Goal: Task Accomplishment & Management: Use online tool/utility

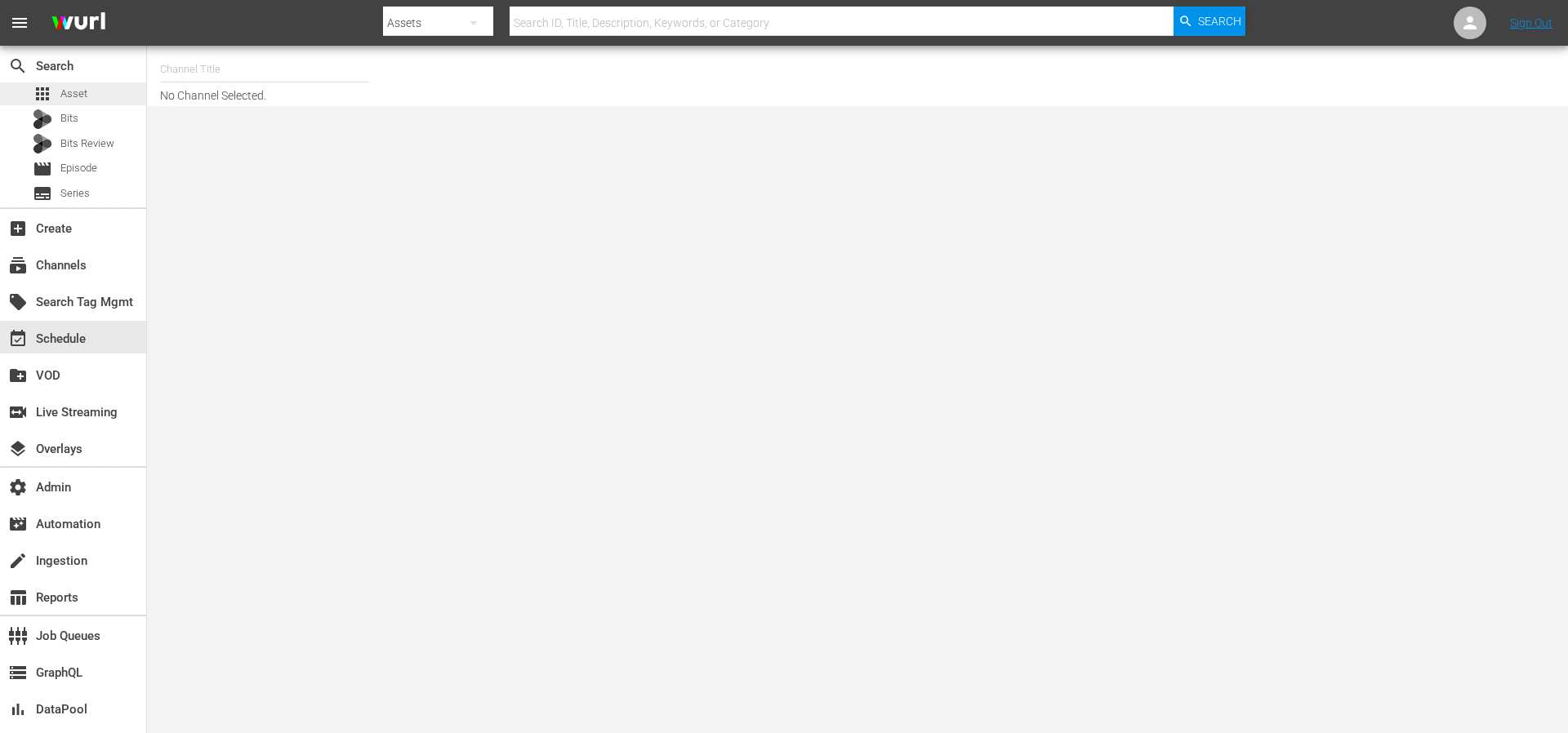
click at [72, 97] on span "Asset" at bounding box center [73, 94] width 27 height 16
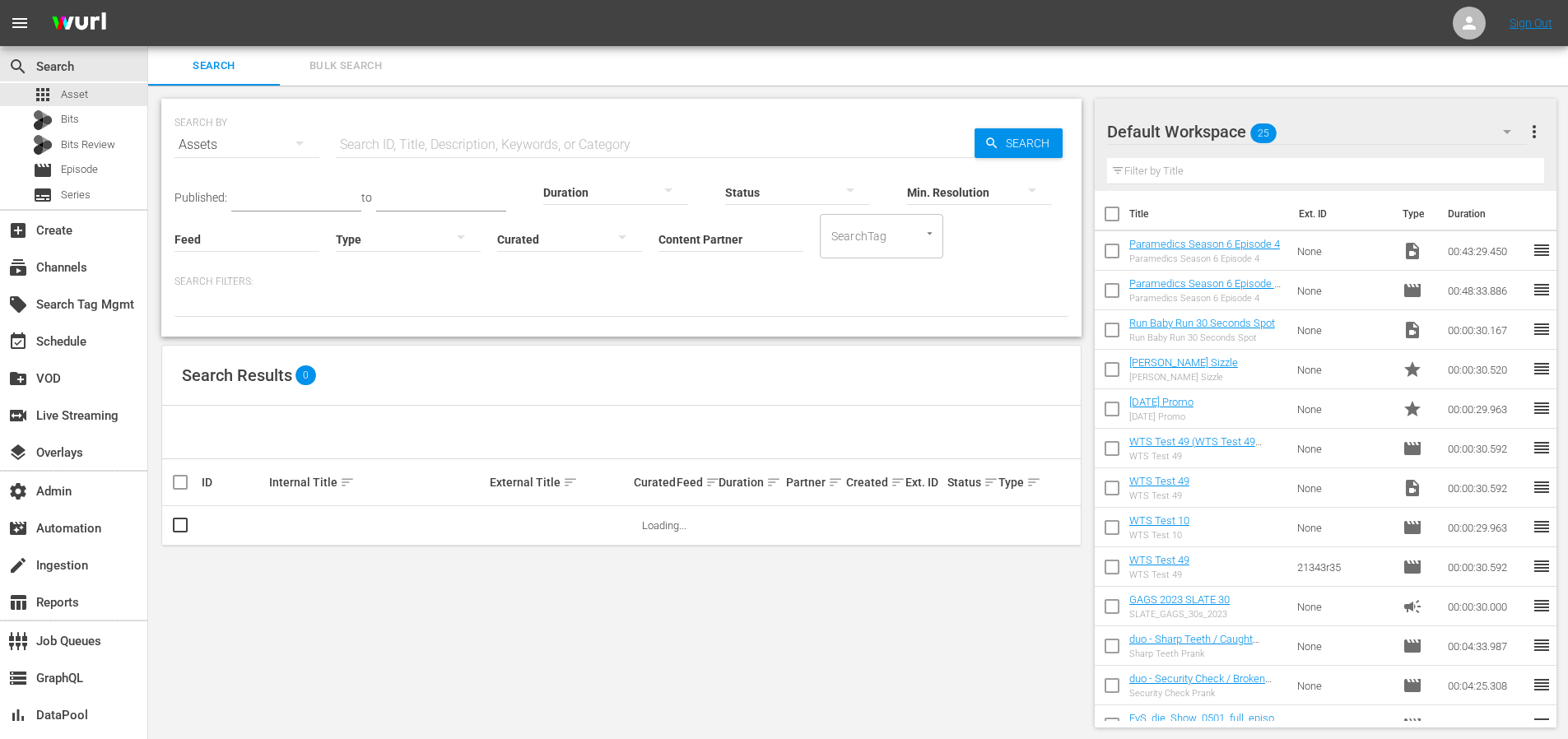
click at [725, 241] on input "Content Partner" at bounding box center [731, 240] width 145 height 59
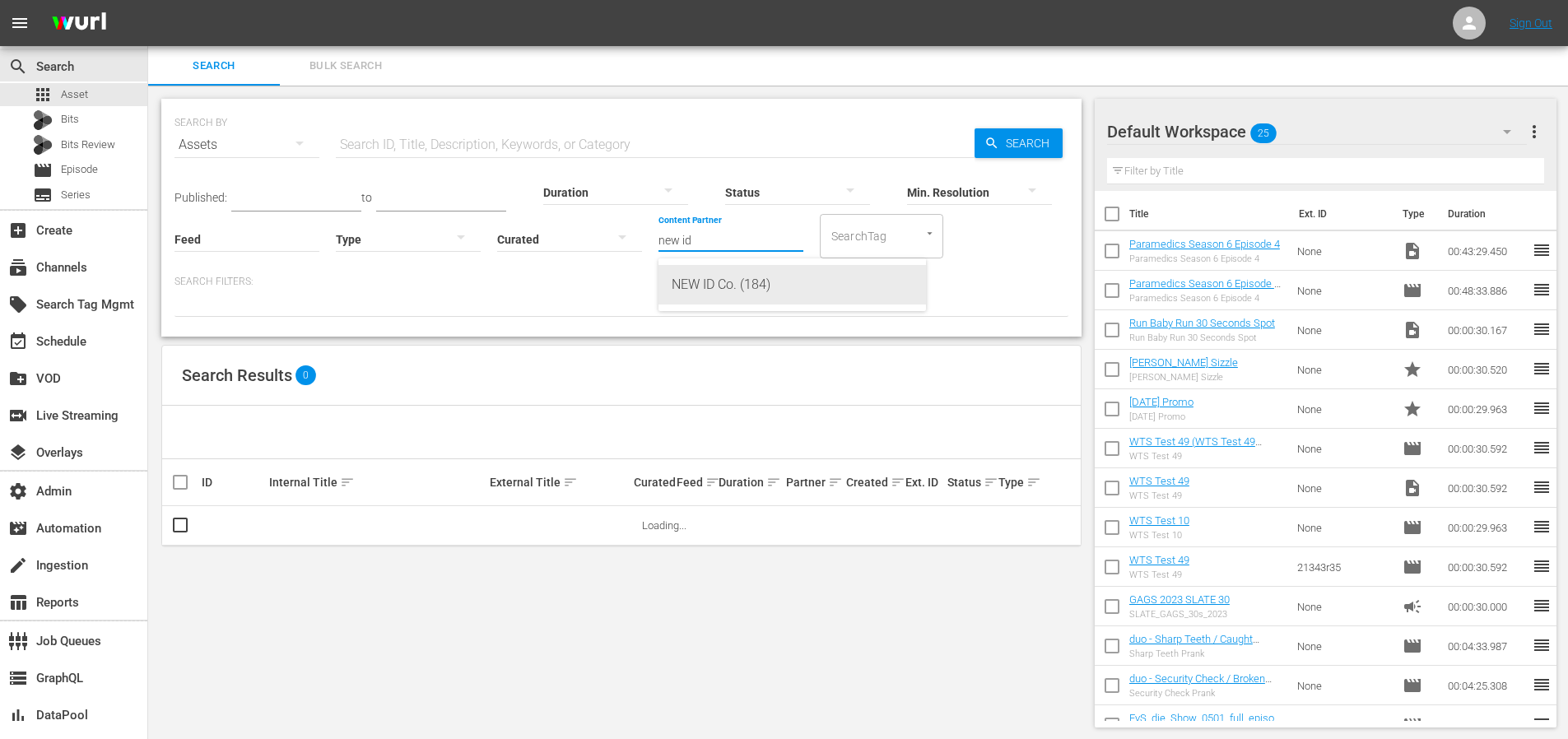
click at [745, 289] on div "NEW ID Co. (184)" at bounding box center [792, 285] width 241 height 40
type input "NEW ID Co. (184)"
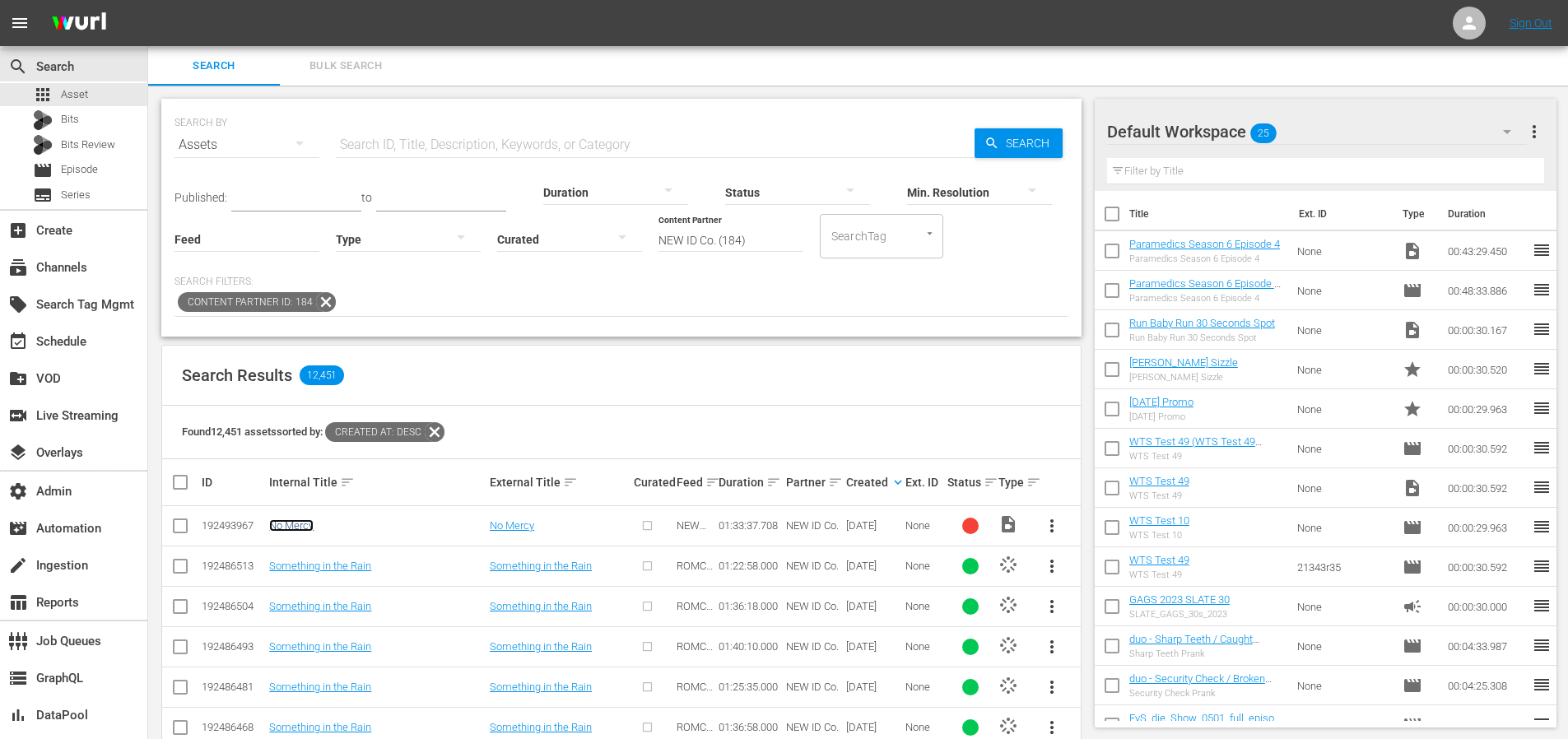
click at [288, 525] on link "No Mercy" at bounding box center [291, 525] width 44 height 12
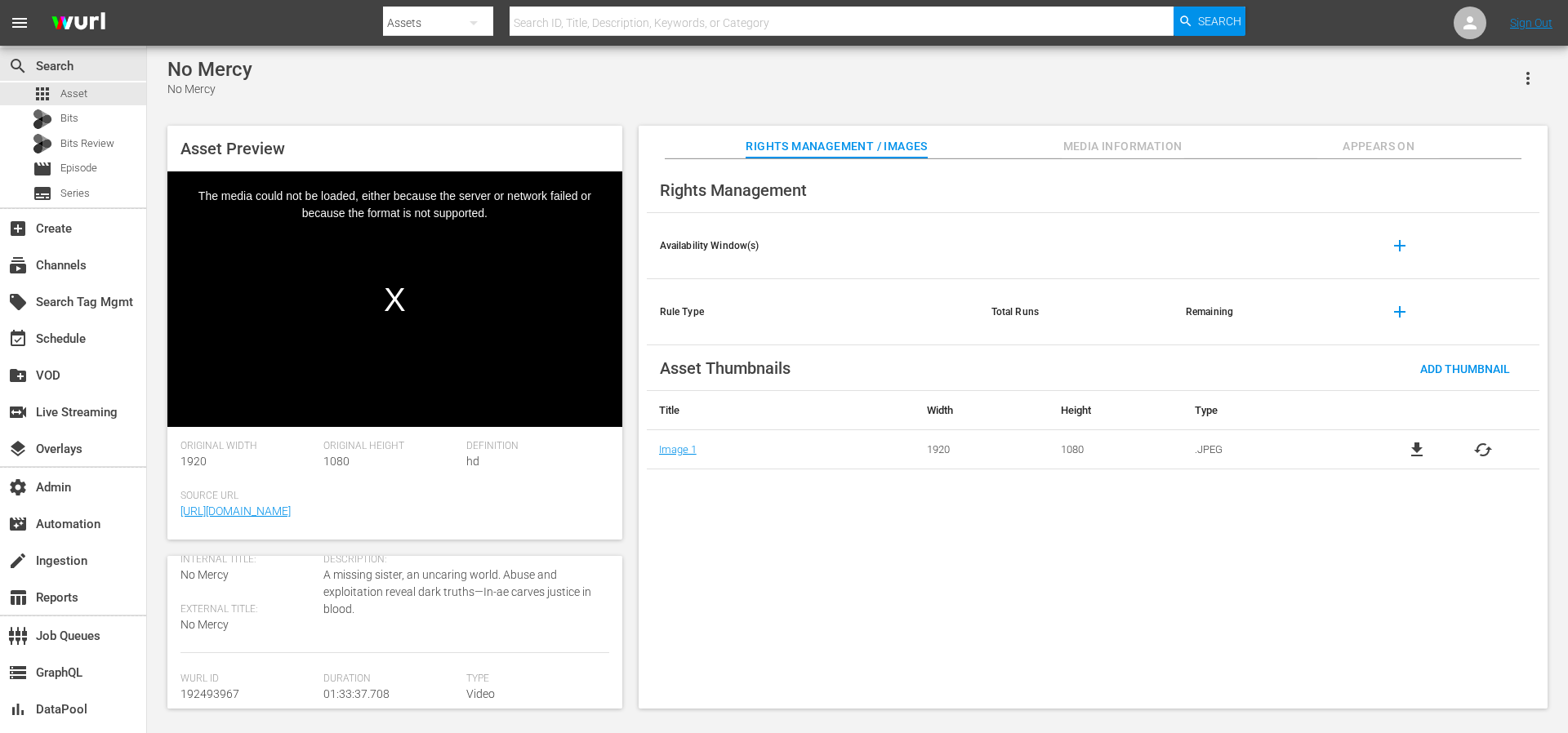
scroll to position [97, 0]
click at [229, 655] on span "192493967" at bounding box center [210, 658] width 59 height 13
copy span "192493967"
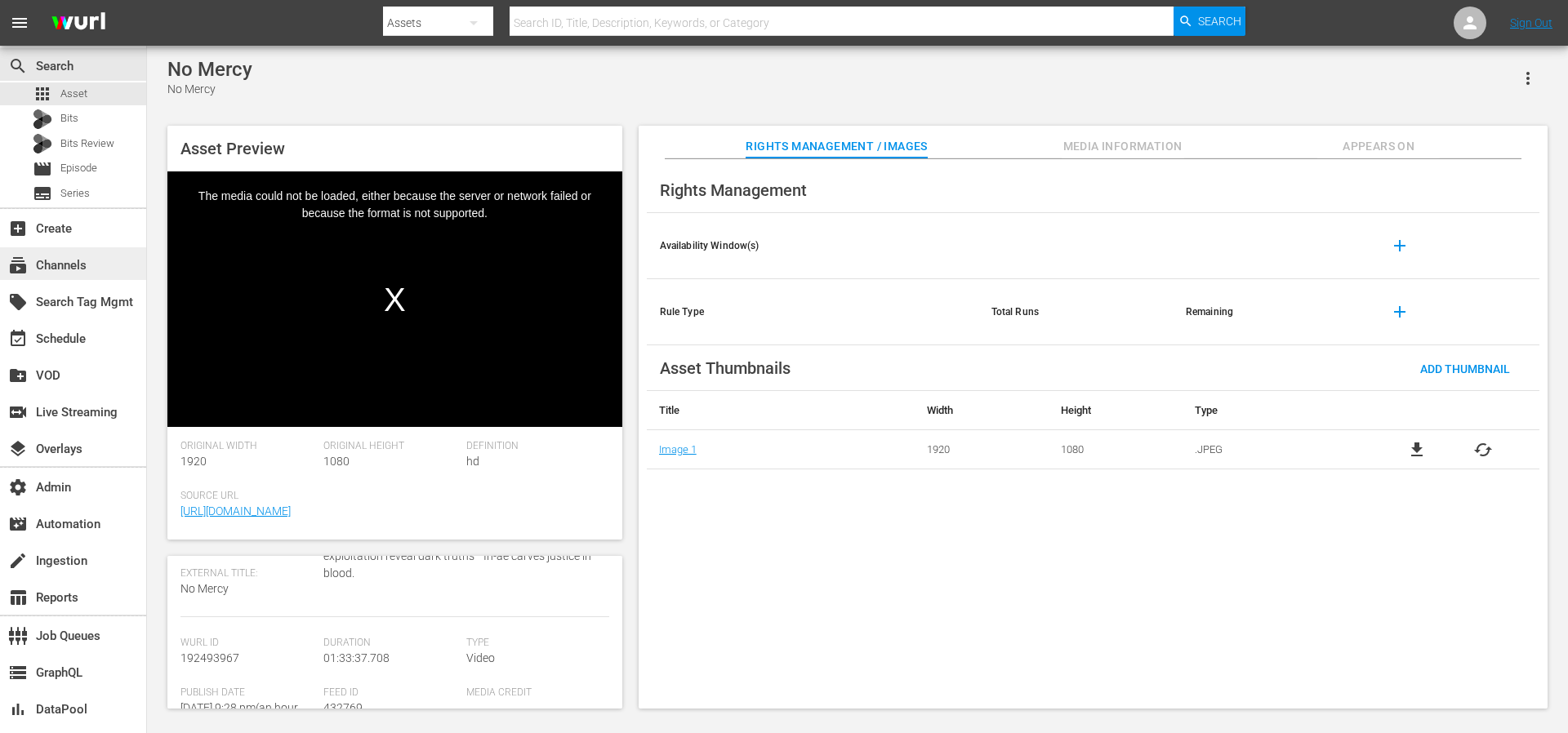
click at [60, 266] on div "subscriptions Channels" at bounding box center [45, 263] width 92 height 15
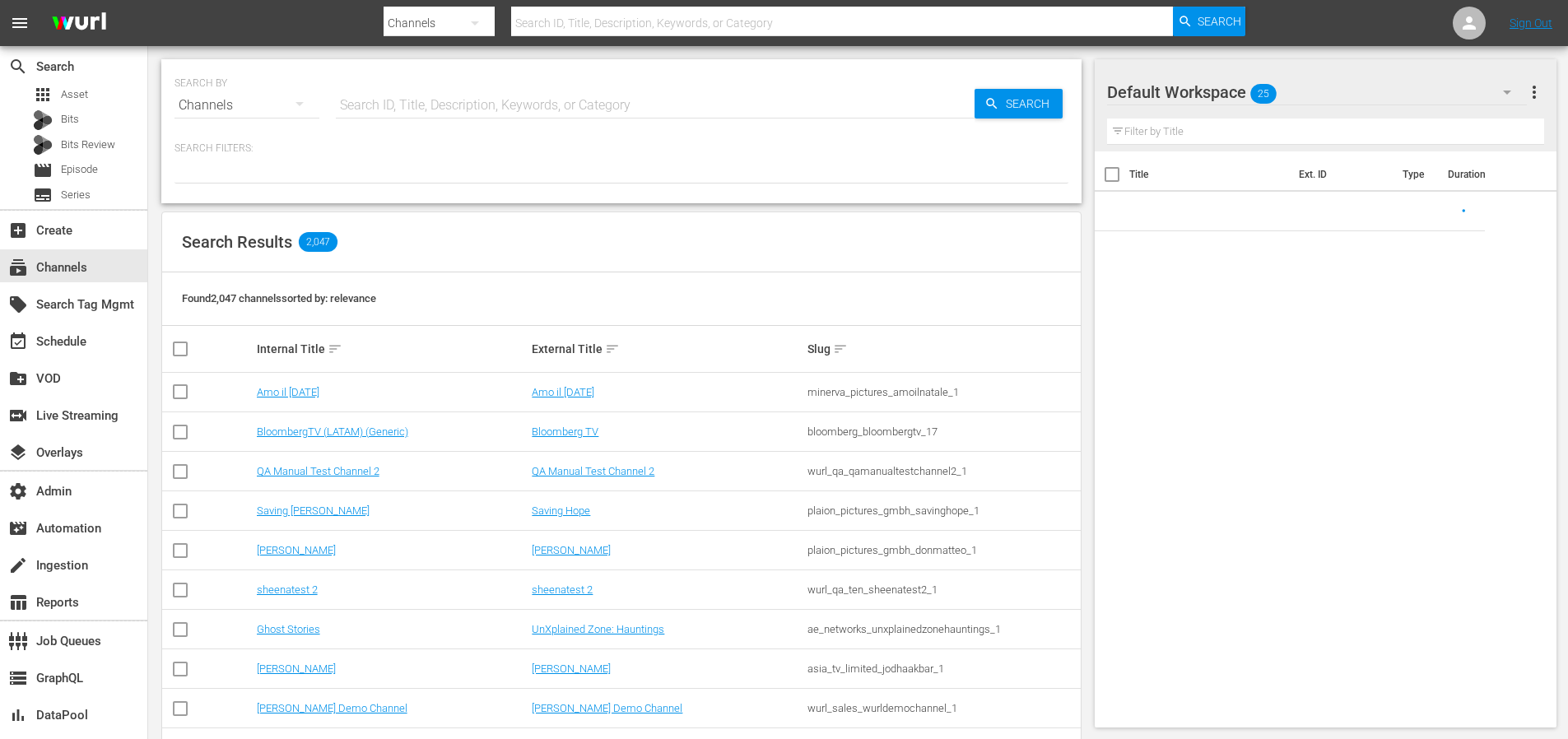
click at [437, 110] on input "text" at bounding box center [655, 106] width 639 height 40
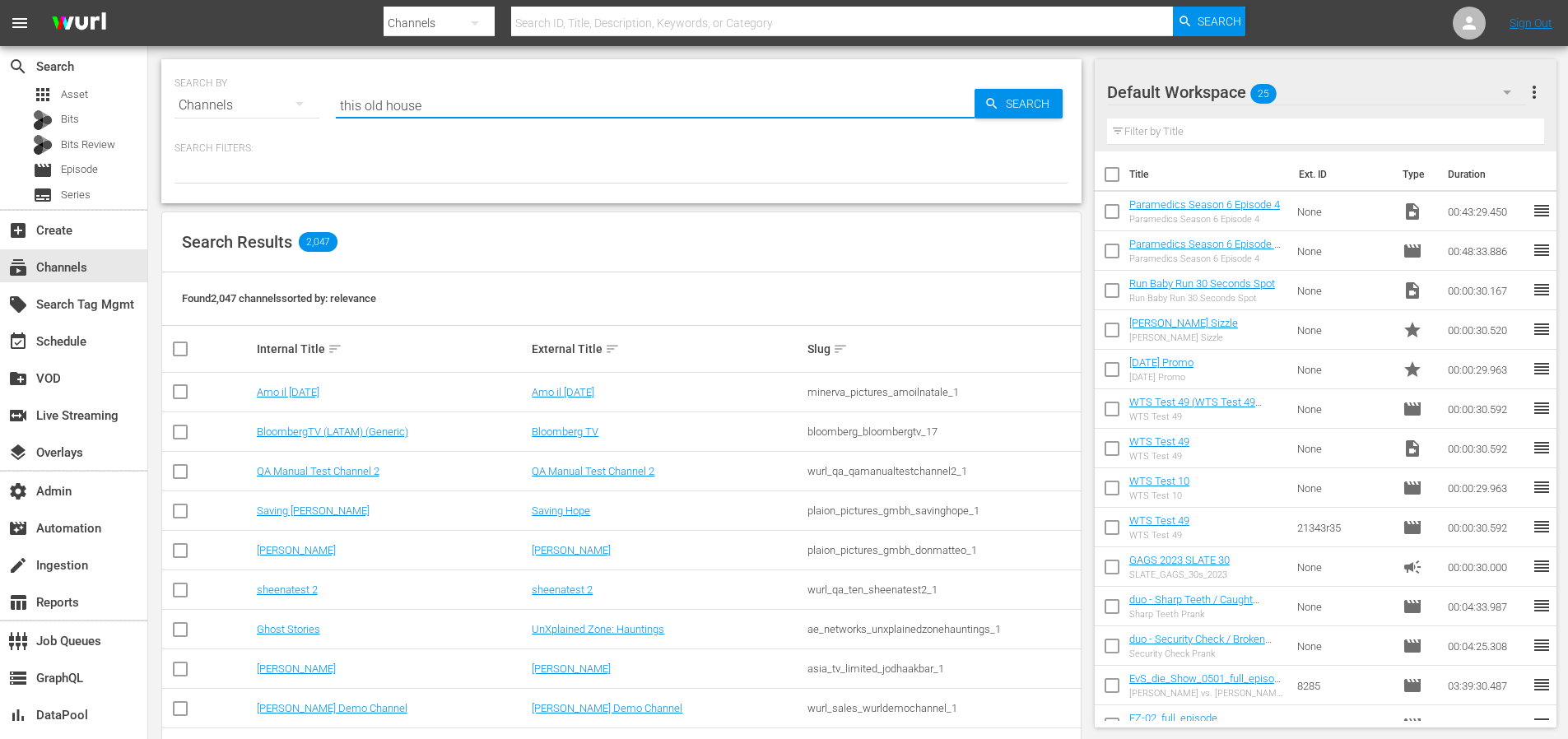
type input "this old house"
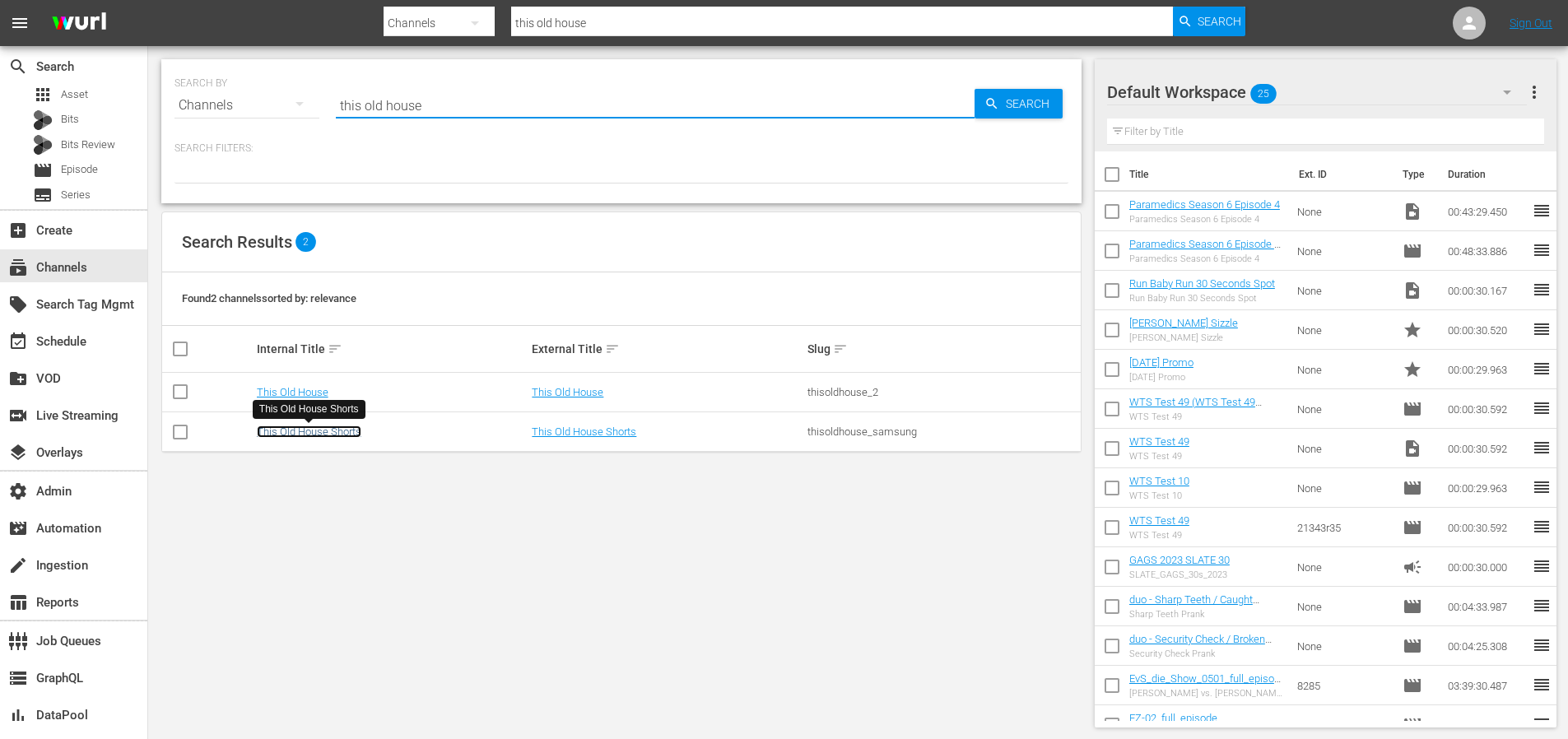
click at [343, 434] on link "This Old House Shorts" at bounding box center [309, 431] width 105 height 12
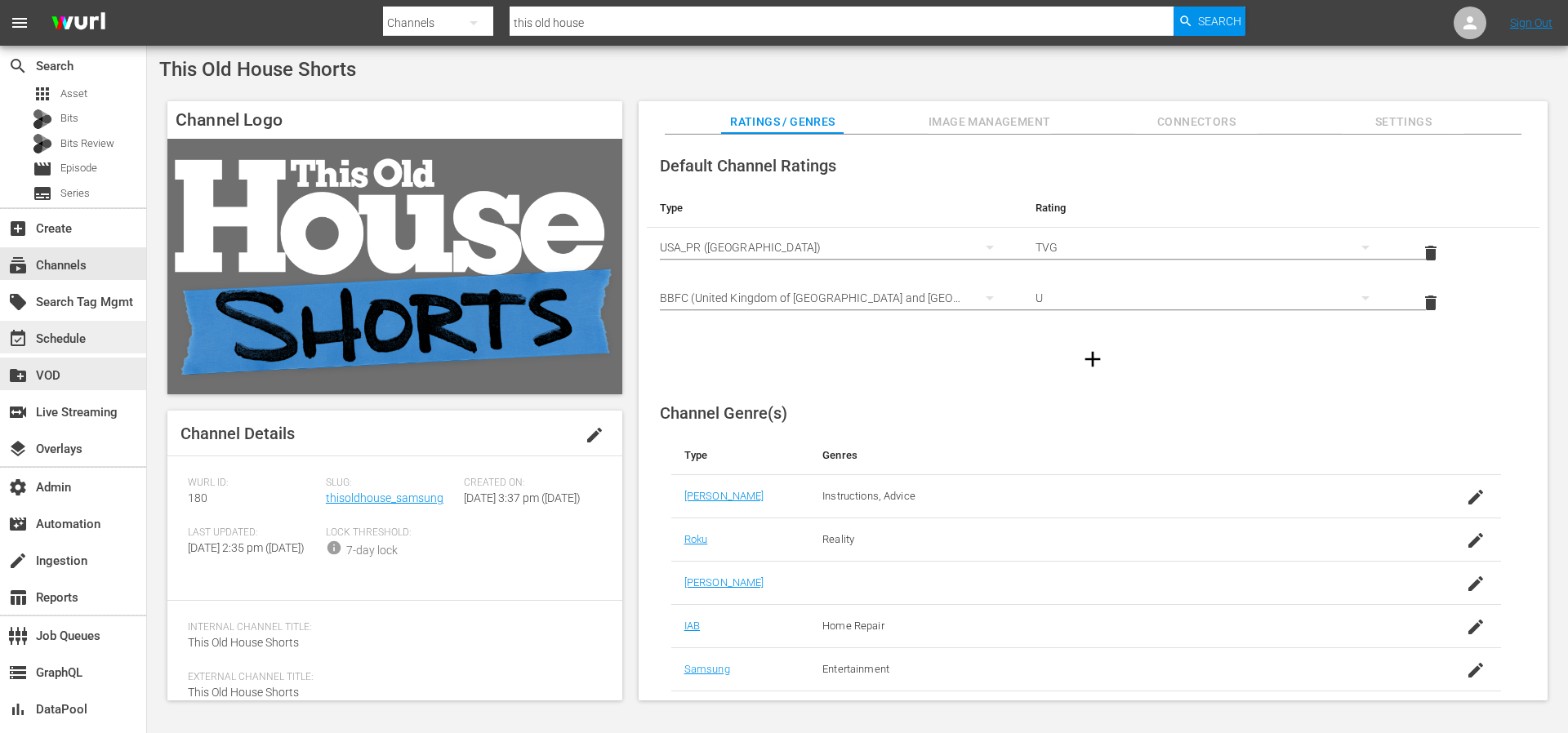
click at [78, 338] on div "event_available Schedule" at bounding box center [45, 336] width 92 height 15
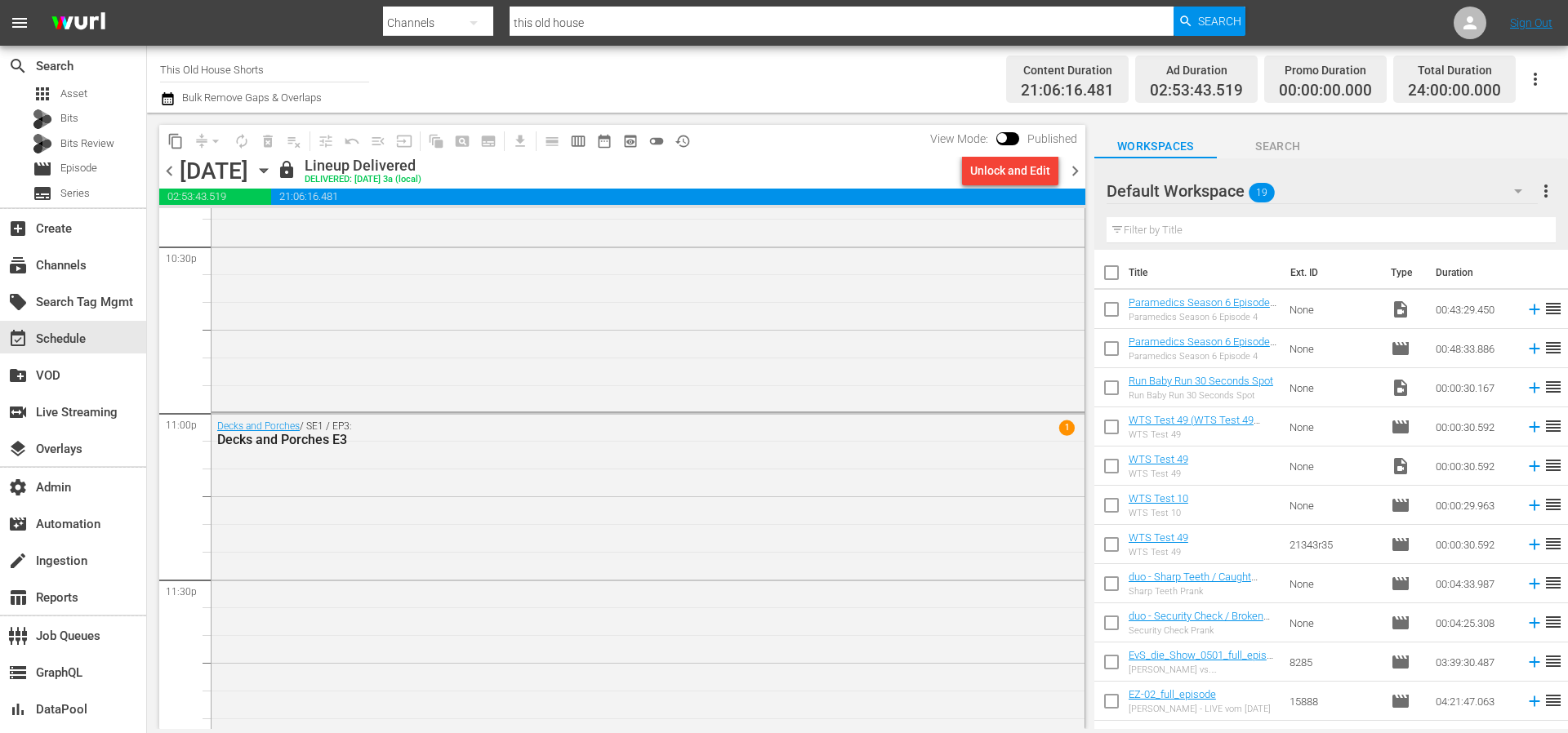
scroll to position [7474, 0]
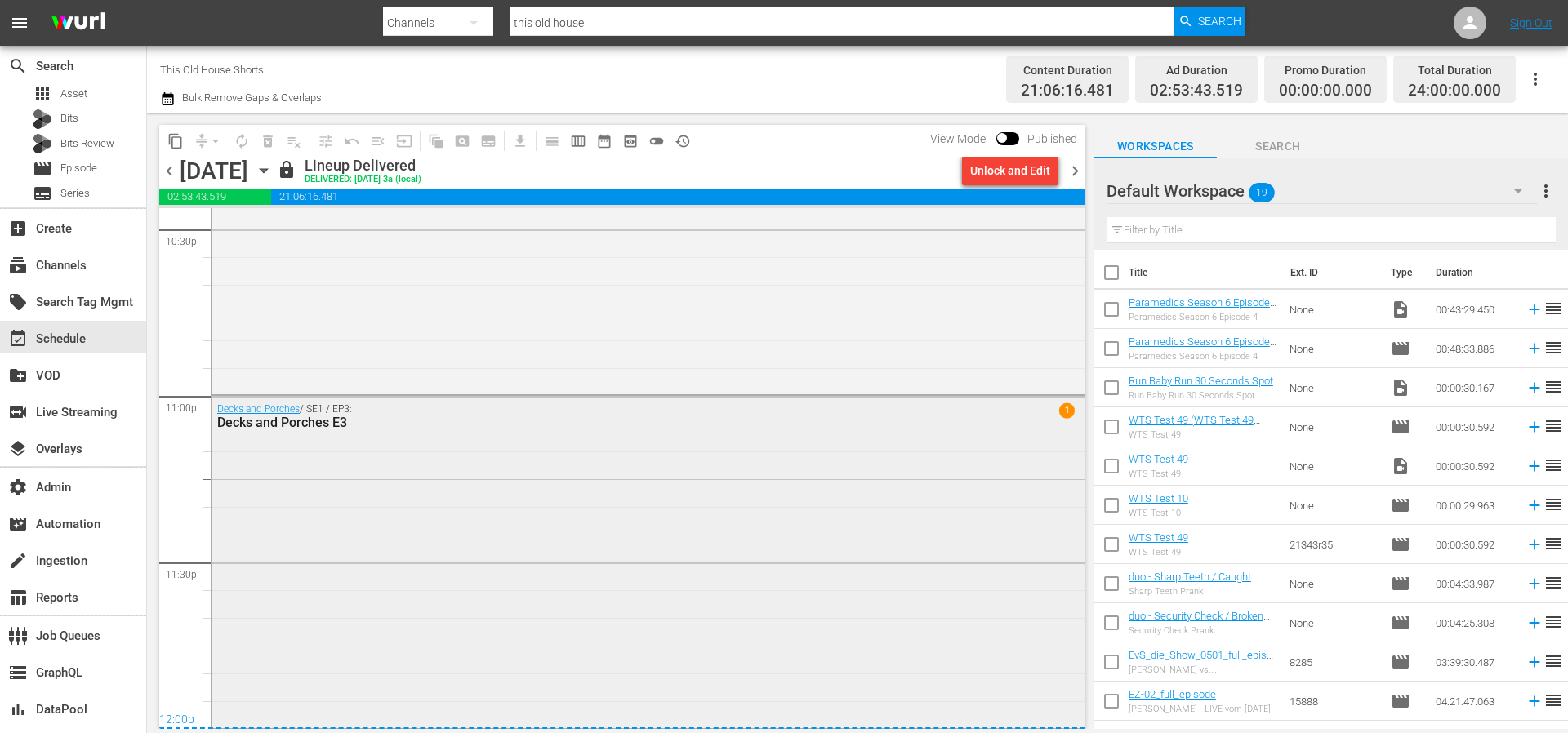
click at [800, 527] on div "Decks and Porches / SE1 / EP3: Decks and Porches E3 1" at bounding box center [647, 560] width 873 height 328
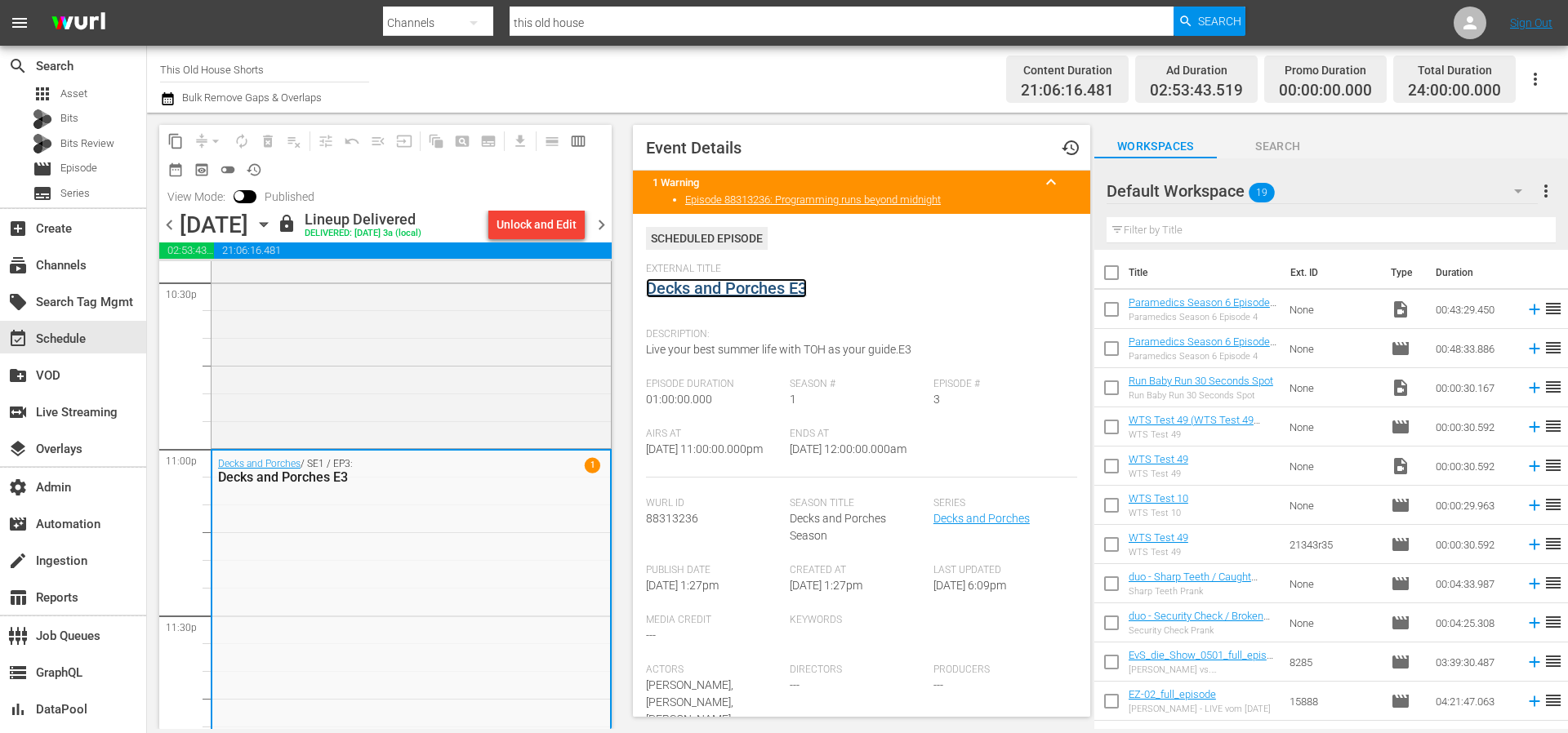
click at [780, 286] on link "Decks and Porches E3" at bounding box center [726, 289] width 161 height 20
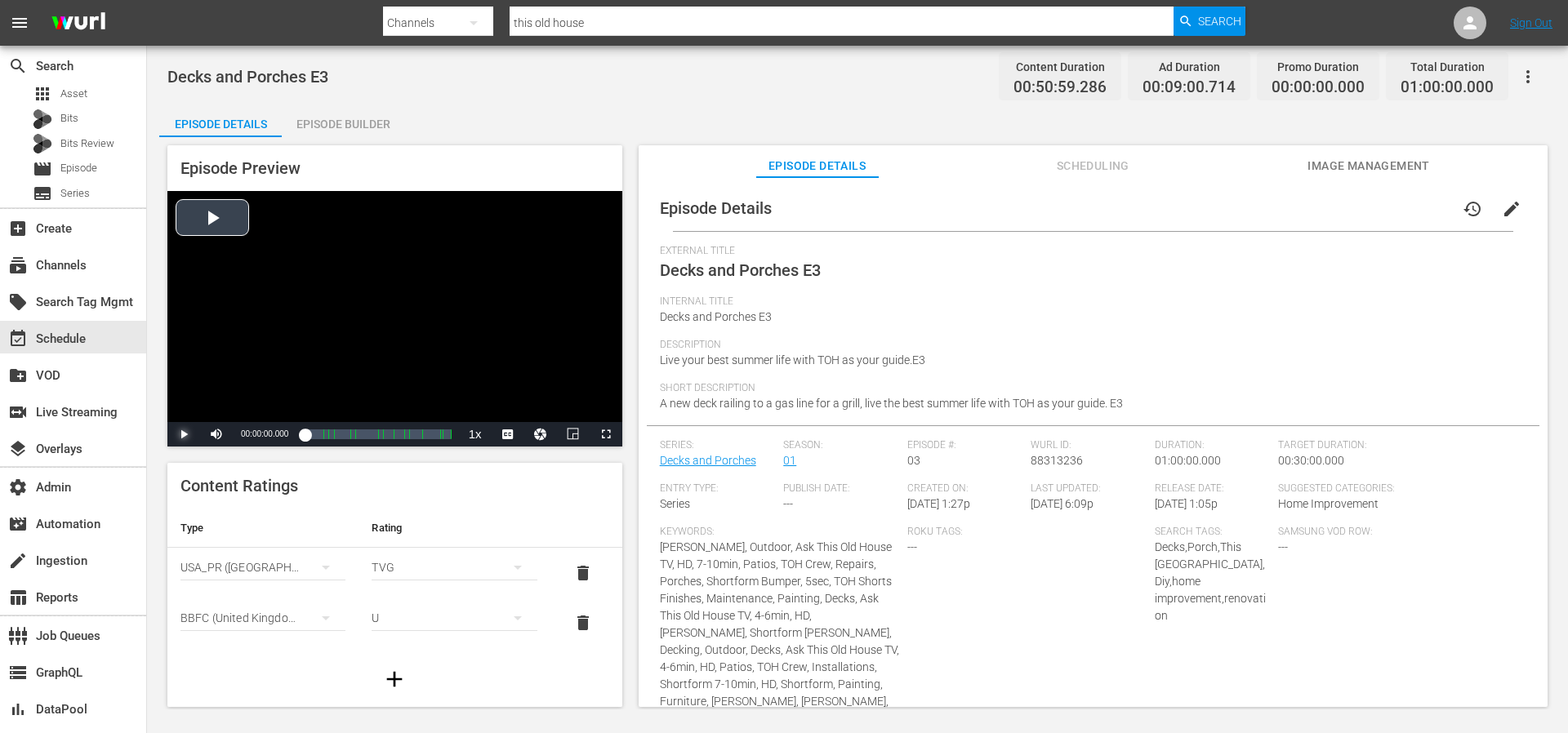
click at [184, 435] on span "Video Player" at bounding box center [184, 435] width 0 height 0
click at [216, 435] on span "Video Player" at bounding box center [216, 435] width 0 height 0
click at [606, 435] on span "Video Player" at bounding box center [606, 435] width 0 height 0
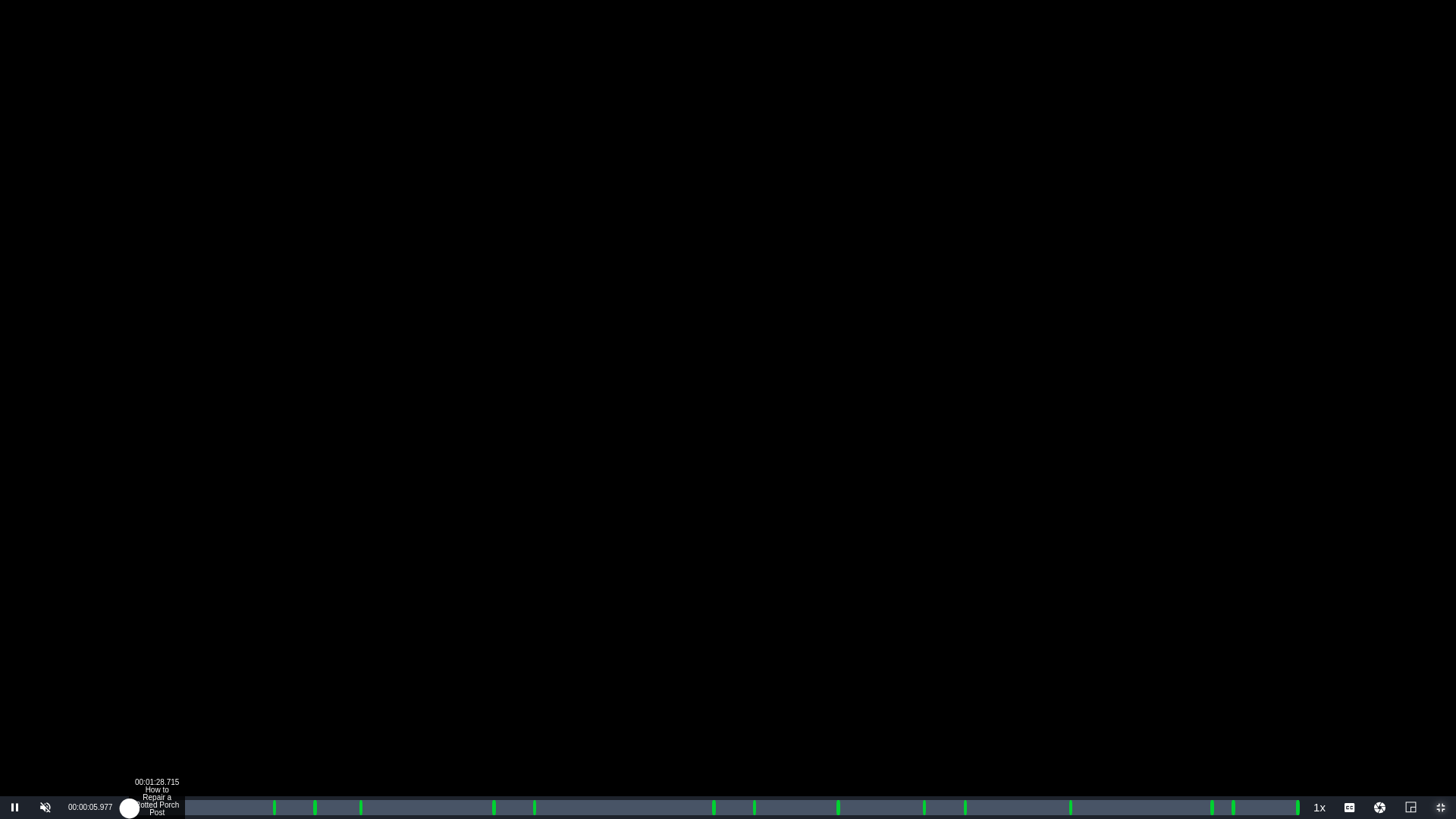
click at [156, 680] on div "Loaded : 2.66% 00:01:28.715 How to Repair a Rotted Porch Post 00:00:06.139 Cue …" at bounding box center [712, 808] width 1170 height 15
click at [278, 680] on div "Loaded : 21.50% 00:07:49.260 TOH Shorts - AdSlate - 120sec - 01 00:01:30.213 Cu…" at bounding box center [712, 808] width 1170 height 15
click at [295, 680] on div "00:08:35.953 TOH Shorts - AdSlate - 120sec - 01" at bounding box center [295, 808] width 1 height 15
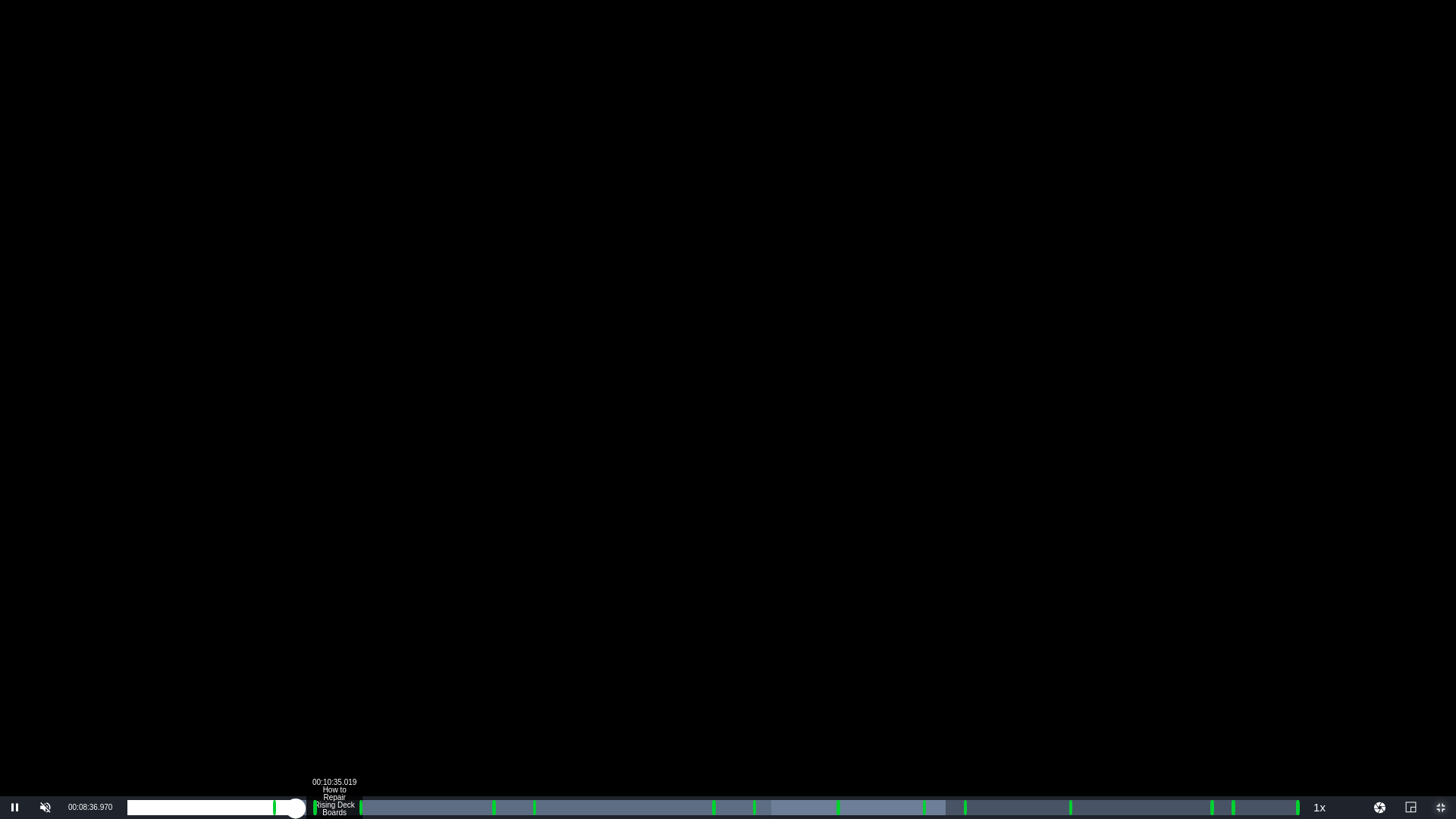
click at [334, 680] on div "00:10:35.019 How to Repair Rising Deck Boards" at bounding box center [334, 808] width 1 height 15
click at [324, 680] on div "00:01:04.259" at bounding box center [230, 808] width 206 height 15
click at [371, 680] on div "Loaded : 34.06% 00:12:27.081 How to Replace a Broken Front Porch Board 00:00:33…" at bounding box center [712, 808] width 1170 height 15
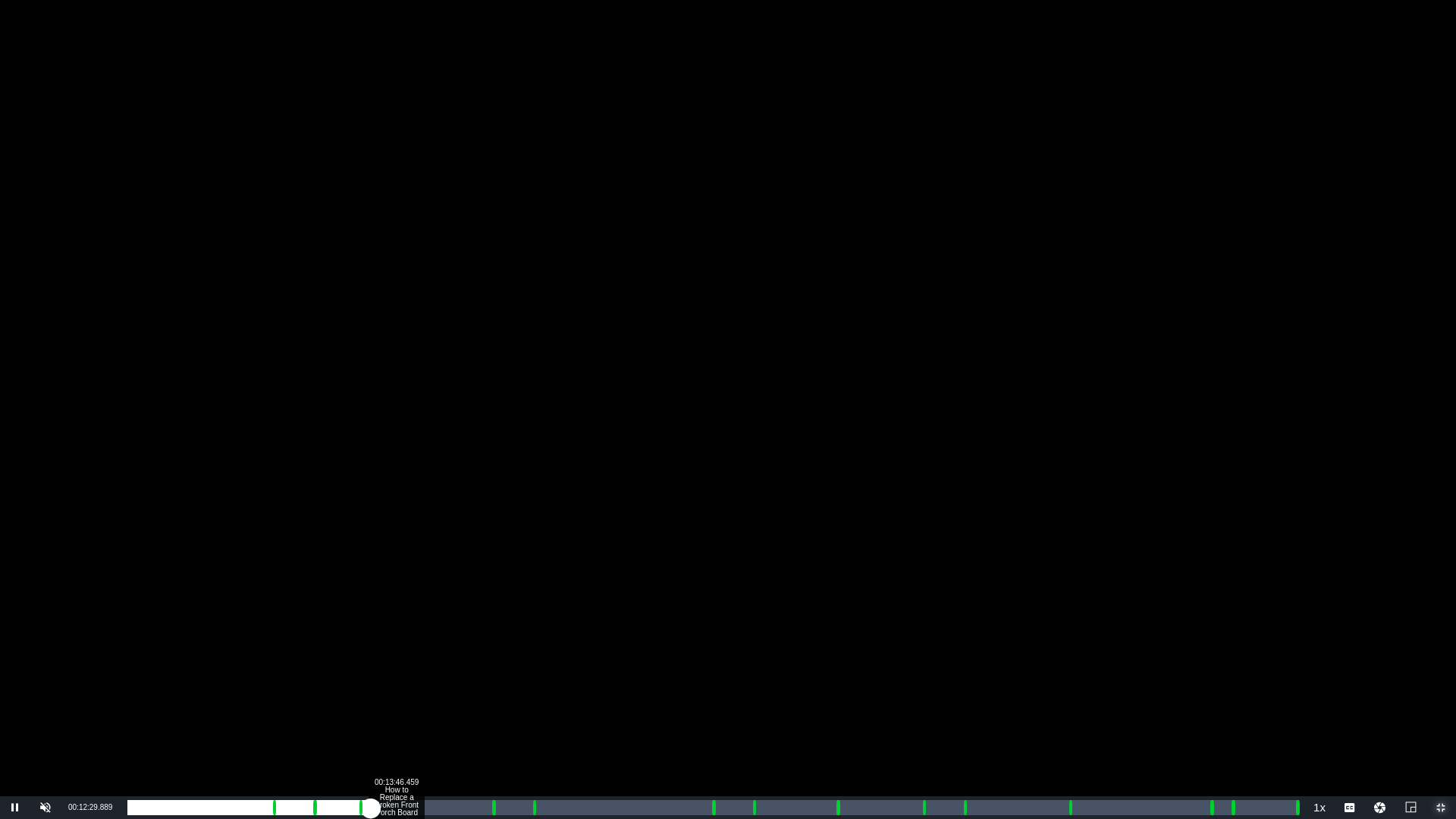
click at [396, 680] on div "Loaded : 11.72% 00:13:46.459 How to Replace a Broken Front Porch Board 00:00:36…" at bounding box center [712, 808] width 1170 height 15
click at [473, 680] on div "00:17:39.922 How to Replace a Broken Front Porch Board" at bounding box center [472, 808] width 1 height 15
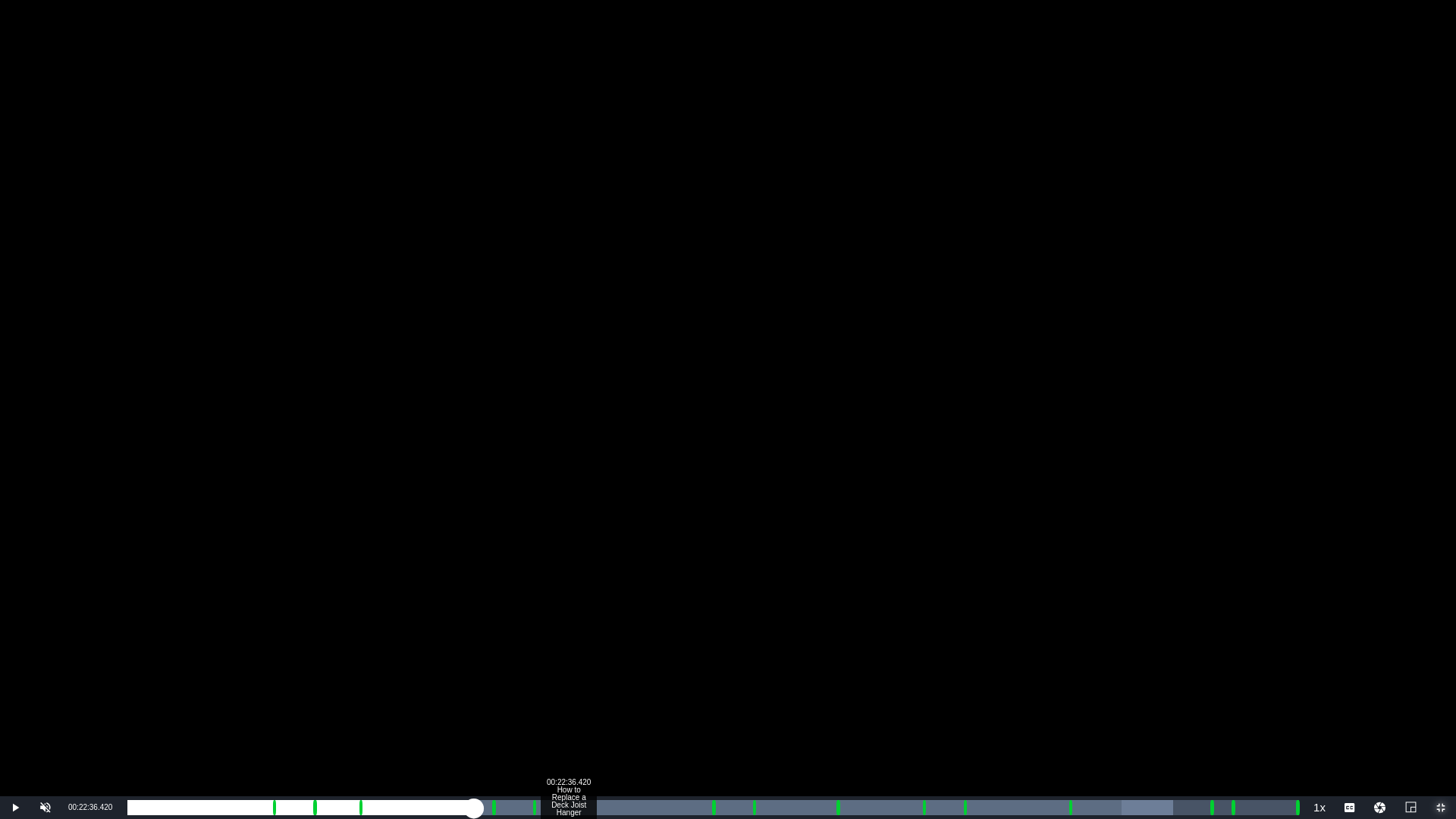
click at [568, 680] on div "00:22:36.420 How to Replace a Deck Joist Hanger" at bounding box center [568, 808] width 1 height 15
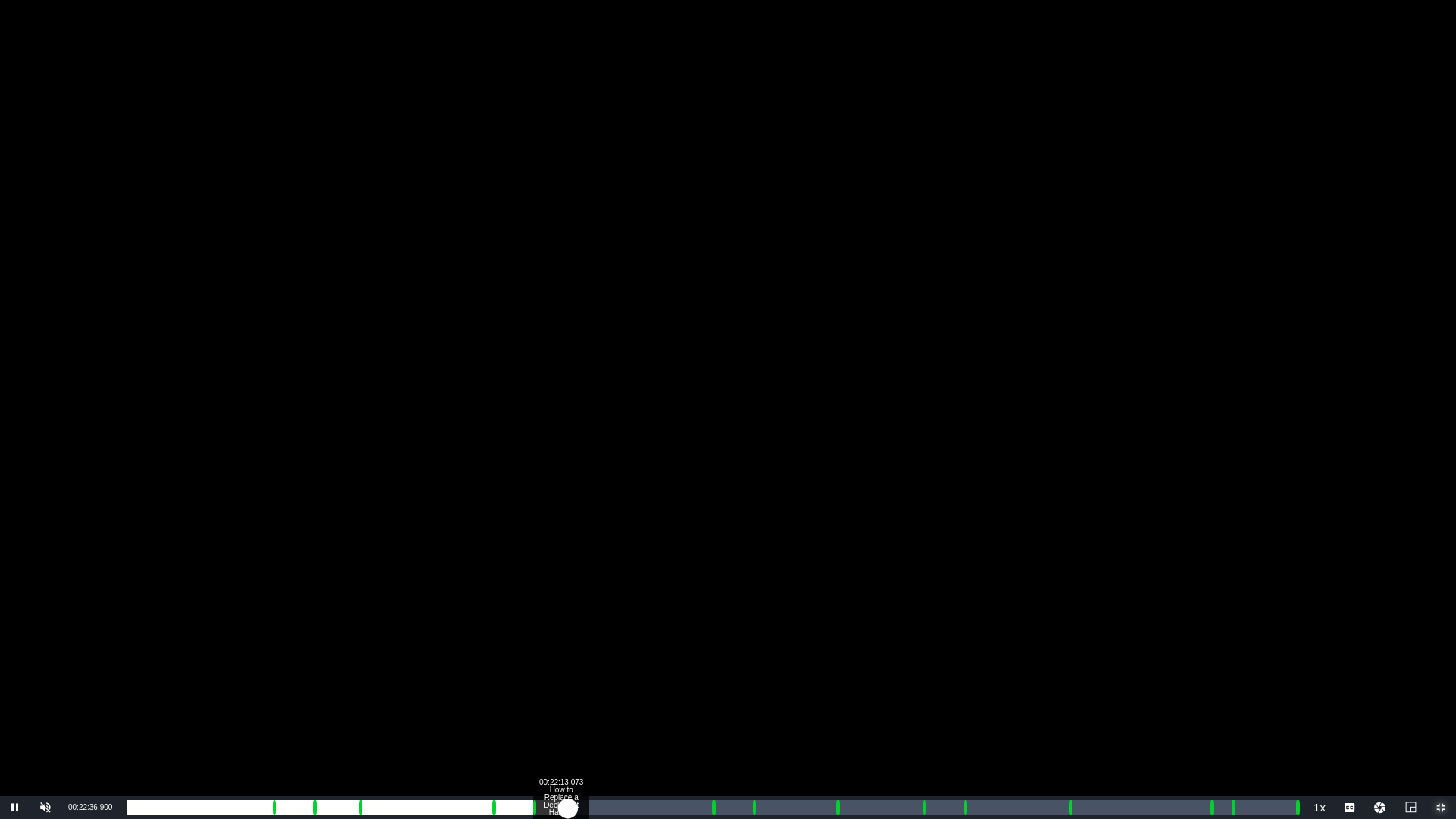
click at [560, 680] on div "00:01:48.747" at bounding box center [347, 808] width 440 height 15
click at [655, 680] on div "Loaded : 20.75% 00:27:00.233 How to Replace a Deck Joist Hanger 00:01:25.228 Cu…" at bounding box center [712, 808] width 1170 height 15
click at [735, 680] on div "Loaded : 68.81% 00:31:07.704 TOH Shorts - AdSlate - 120sec - 01 00:06:14.706 Cu…" at bounding box center [712, 808] width 1170 height 15
click at [765, 680] on div "Loaded : 74.99% 00:32:41.089 How to Replace a Deck Post 00:01:08.284 Cue Point …" at bounding box center [712, 808] width 1170 height 15
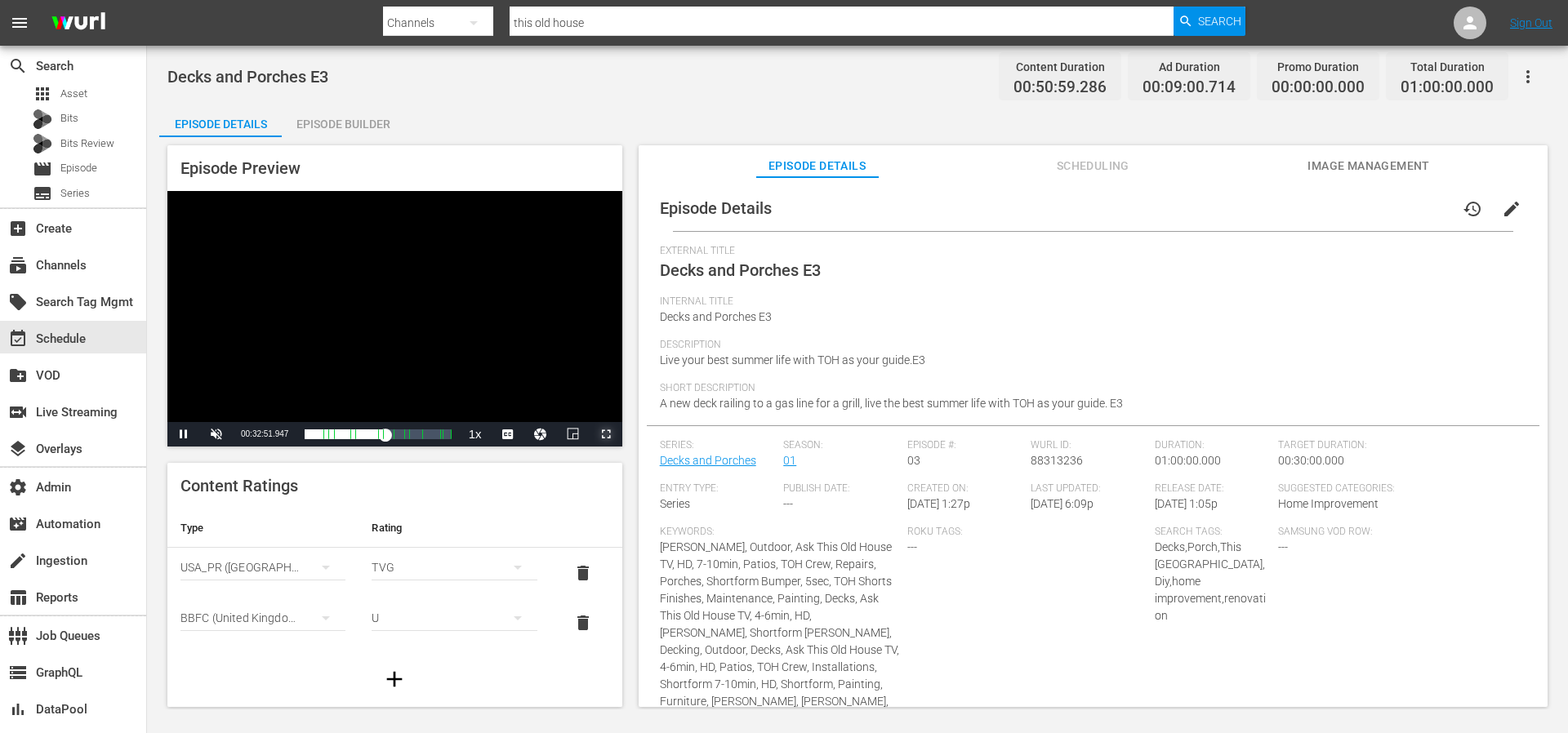
click at [606, 435] on span "Video Player" at bounding box center [606, 435] width 0 height 0
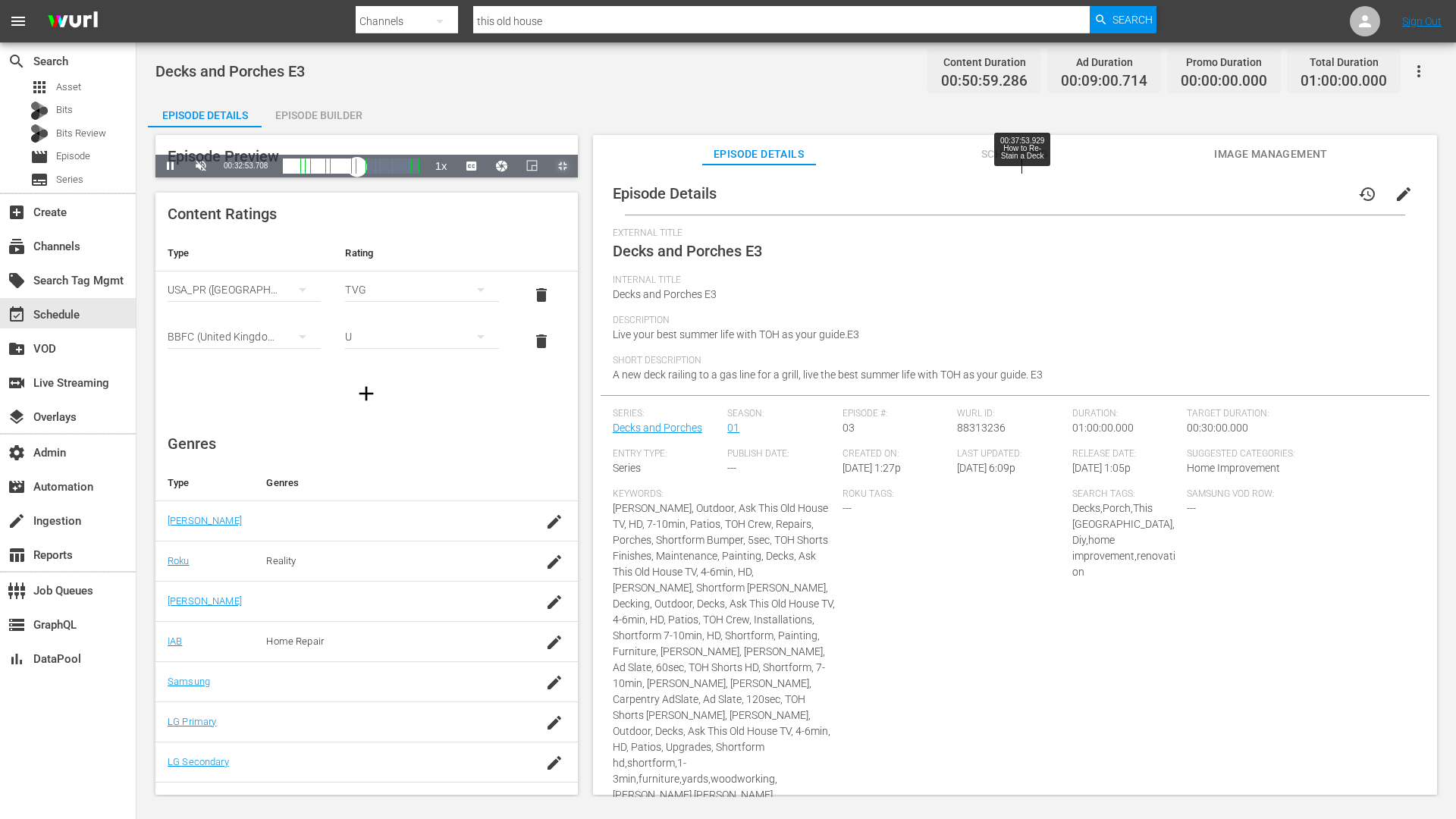
click at [1022, 174] on div "00:37:53.929 How to Re-Stain a Deck" at bounding box center [1022, 166] width 1 height 15
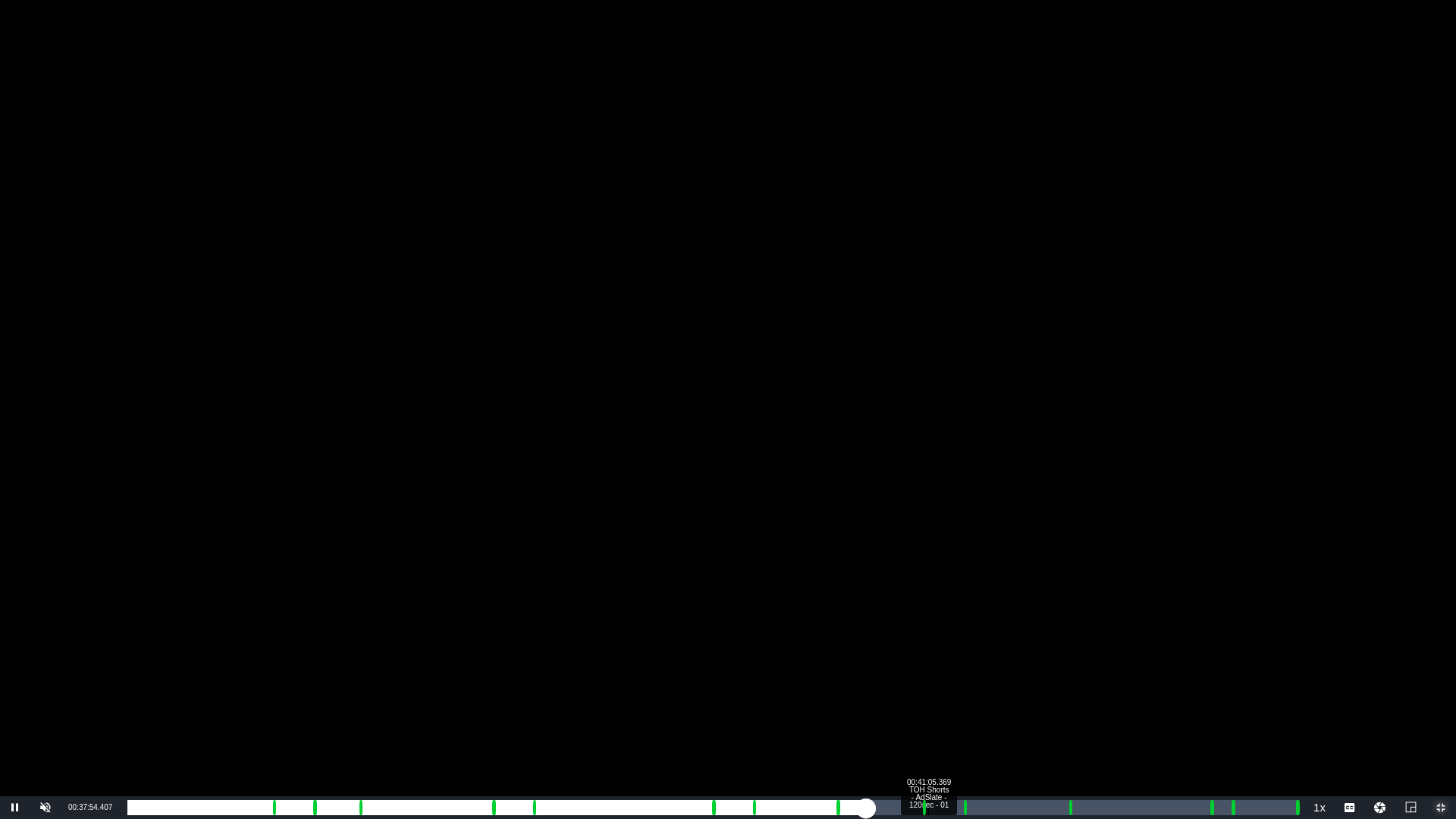
click at [929, 680] on div "Loaded : 40.70% 00:41:05.369 TOH Shorts - AdSlate - 120sec - 01 00:01:31.367 Cu…" at bounding box center [712, 808] width 1170 height 15
click at [982, 680] on div "00:43:51.128 How to Safely Attach a Deck to a House" at bounding box center [982, 808] width 1 height 15
click at [983, 680] on div "00:01:02.532" at bounding box center [555, 808] width 856 height 15
click at [989, 680] on div "00:01:18.781" at bounding box center [558, 808] width 862 height 15
click at [996, 680] on div "00:01:42.093" at bounding box center [561, 808] width 869 height 15
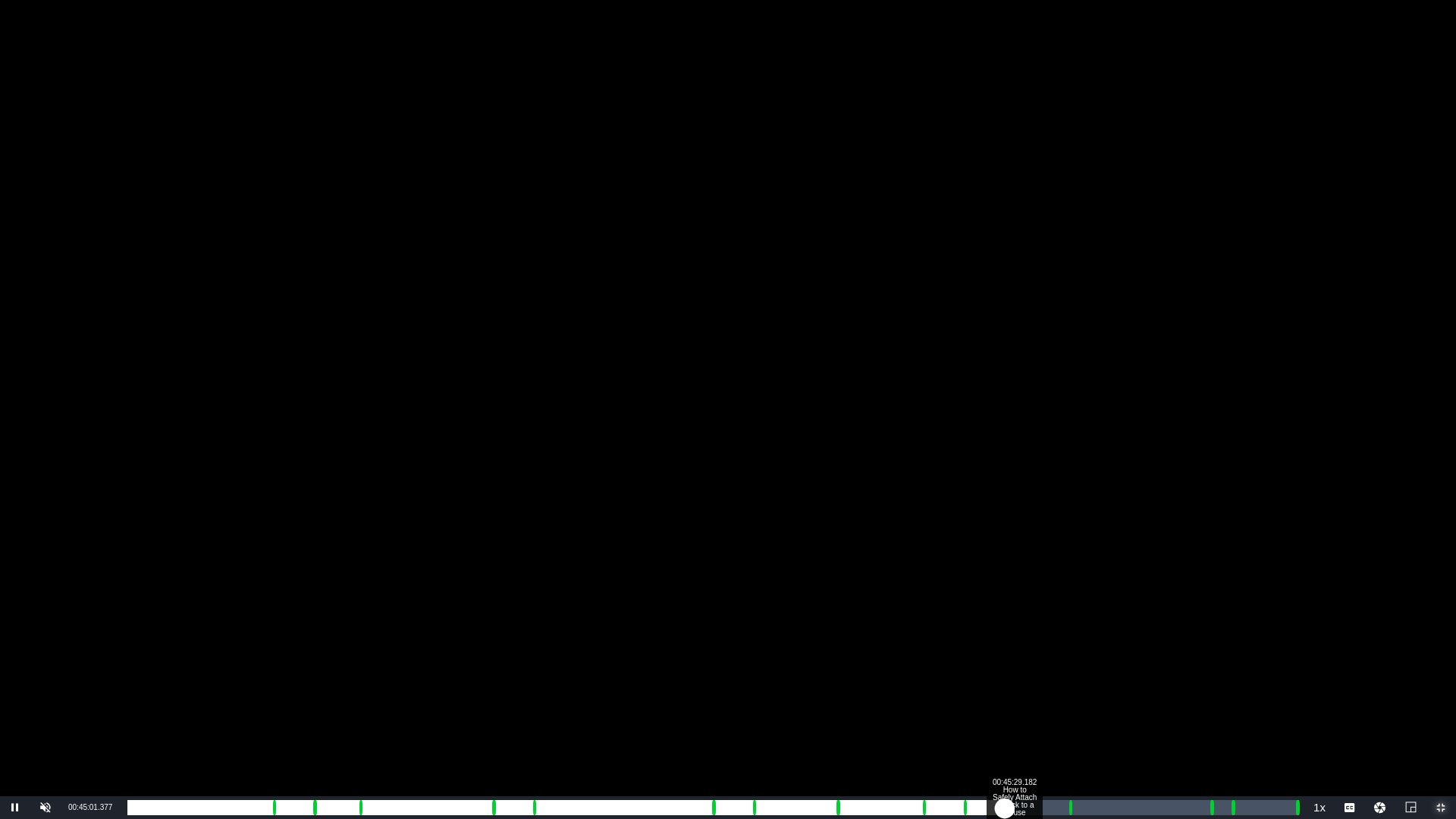
click at [1005, 680] on div "00:02:07.598" at bounding box center [566, 808] width 878 height 15
click at [1014, 680] on div "00:02:35.771" at bounding box center [571, 808] width 887 height 15
click at [1026, 680] on div "00:03:13.033" at bounding box center [576, 808] width 898 height 15
click at [970, 680] on div "Loaded : 70.17% 00:43:13.774 How to Safely Attach a Deck to a House 00:03:43.37…" at bounding box center [712, 808] width 1170 height 15
click at [970, 680] on div "00:00:21.106" at bounding box center [548, 808] width 843 height 15
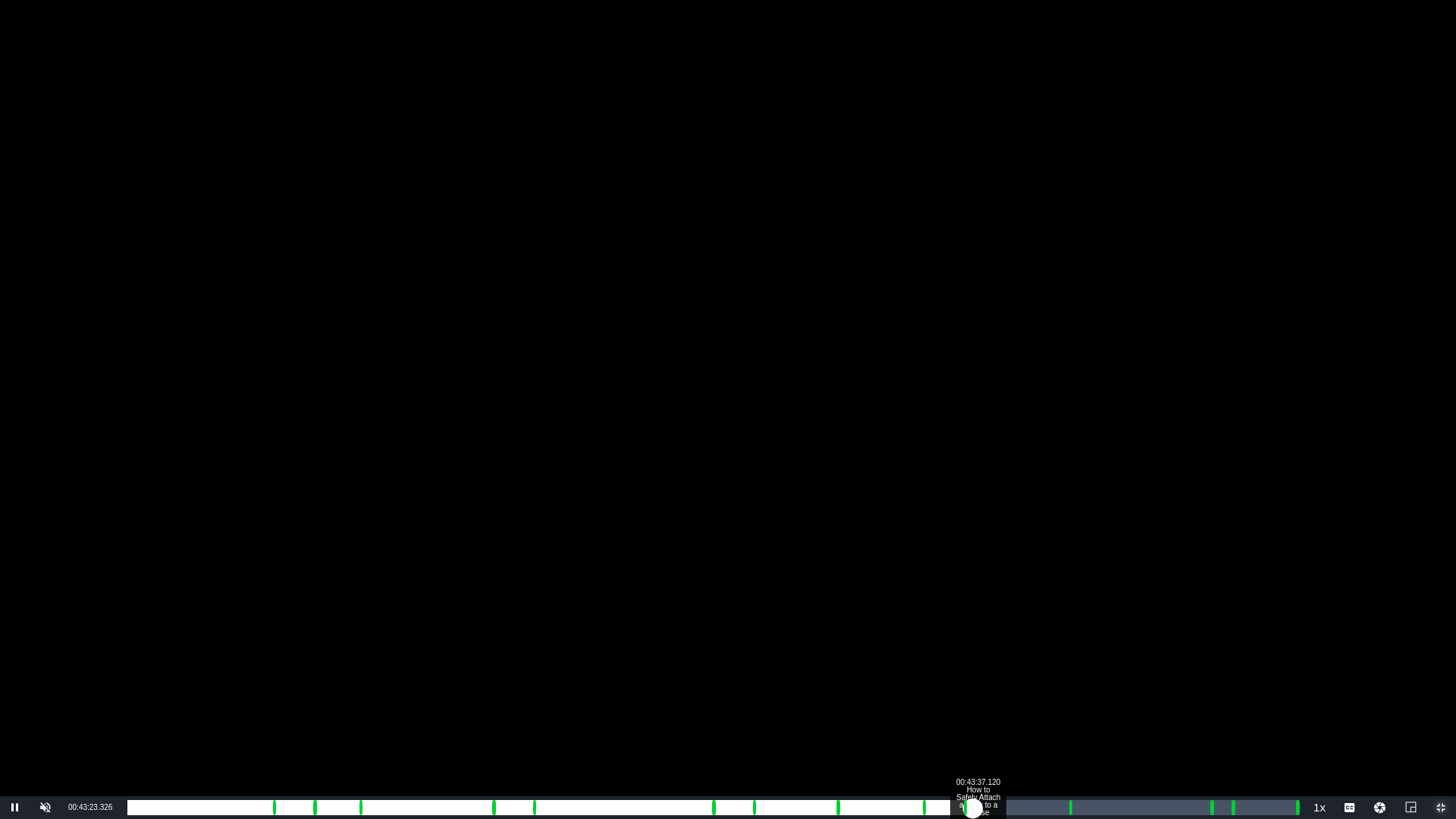
click at [973, 680] on div "00:00:29.608" at bounding box center [550, 808] width 846 height 15
click at [967, 680] on div "00:00:45.736" at bounding box center [547, 808] width 839 height 15
click at [963, 680] on div "00:00:11.952" at bounding box center [547, 808] width 839 height 15
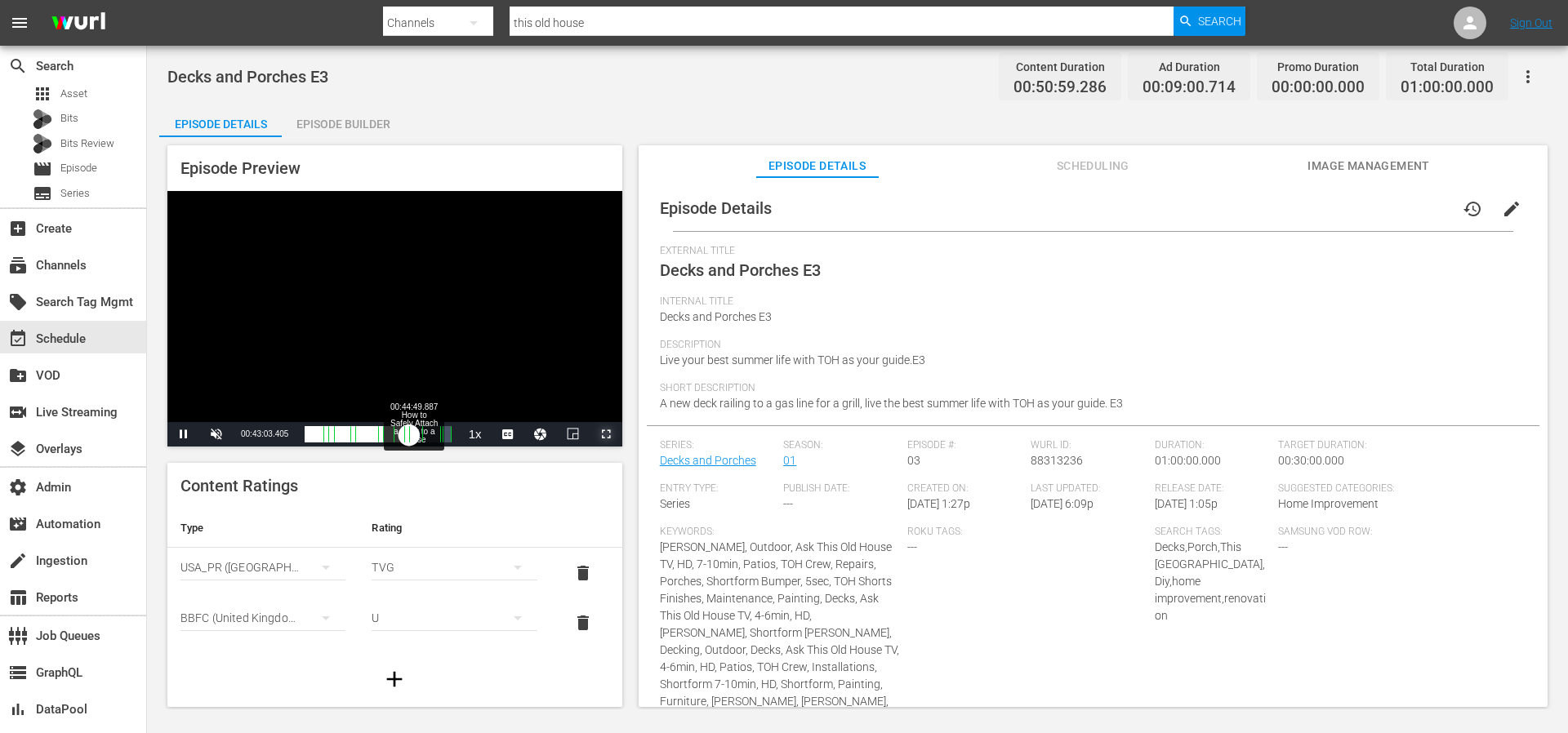
click at [409, 435] on div "00:00:09.716" at bounding box center [356, 435] width 105 height 16
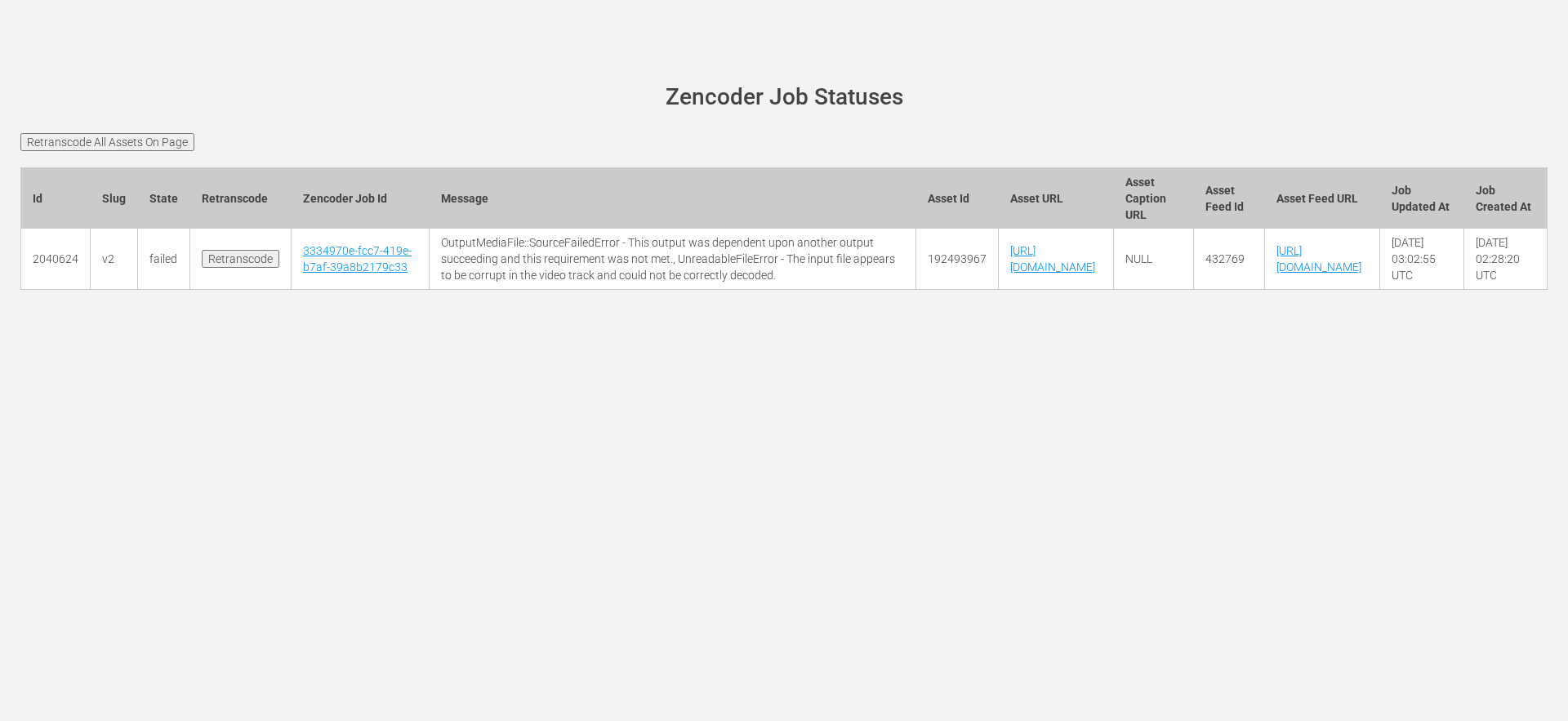
click at [238, 268] on input "Retranscode" at bounding box center [241, 259] width 78 height 18
click at [337, 274] on link "3c5cd69d-8b70-437f-a052-7183d33a8580" at bounding box center [358, 259] width 111 height 30
click at [330, 290] on td "3c5cd69d-8b70-437f-a052-7183d33a8580" at bounding box center [361, 259] width 139 height 61
click at [318, 274] on link "3c5cd69d-8b70-437f-a052-7183d33a8580" at bounding box center [358, 259] width 111 height 30
click at [1048, 274] on link "[URL][DOMAIN_NAME]" at bounding box center [1052, 259] width 85 height 30
